Goal: Navigation & Orientation: Find specific page/section

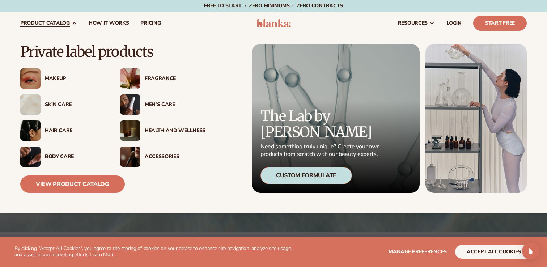
click at [62, 21] on span "product catalog" at bounding box center [45, 23] width 50 height 6
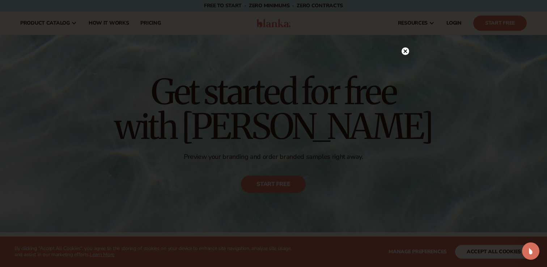
click at [408, 50] on circle at bounding box center [405, 51] width 8 height 8
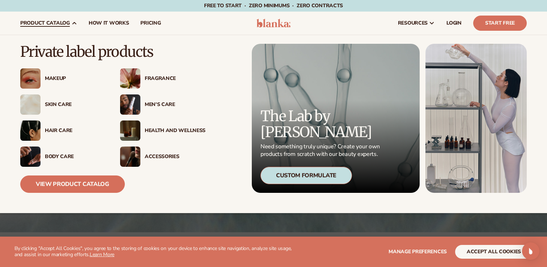
click at [162, 79] on div "Fragrance" at bounding box center [175, 79] width 61 height 6
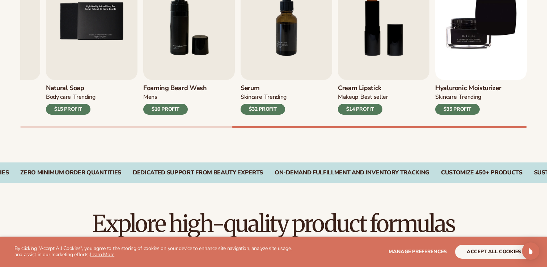
scroll to position [300, 0]
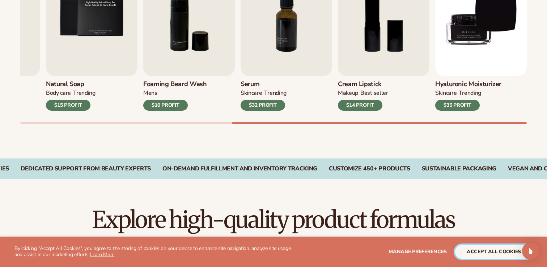
click at [477, 254] on button "accept all cookies" at bounding box center [493, 252] width 77 height 14
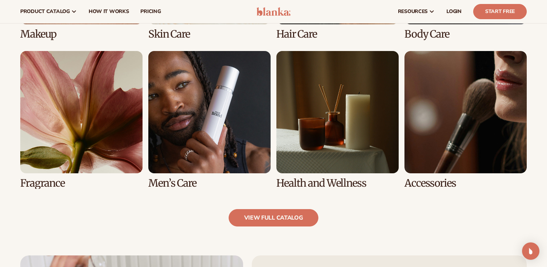
scroll to position [638, 0]
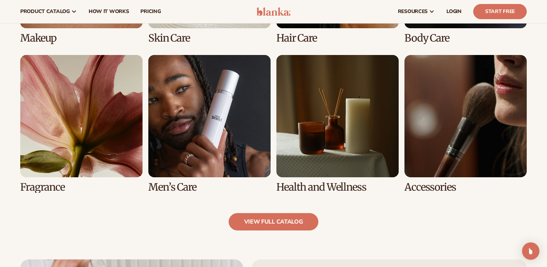
click at [103, 137] on link "5 / 8" at bounding box center [81, 124] width 122 height 138
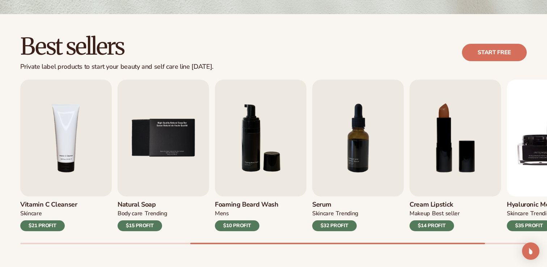
scroll to position [182, 0]
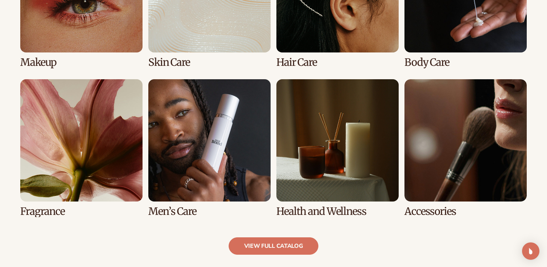
scroll to position [620, 0]
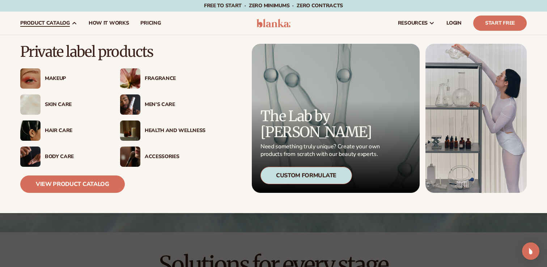
click at [151, 78] on div "Fragrance" at bounding box center [175, 79] width 61 height 6
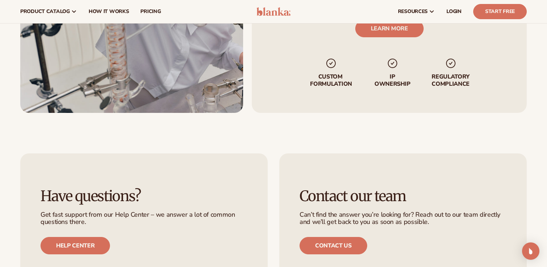
scroll to position [993, 0]
